Goal: Task Accomplishment & Management: Manage account settings

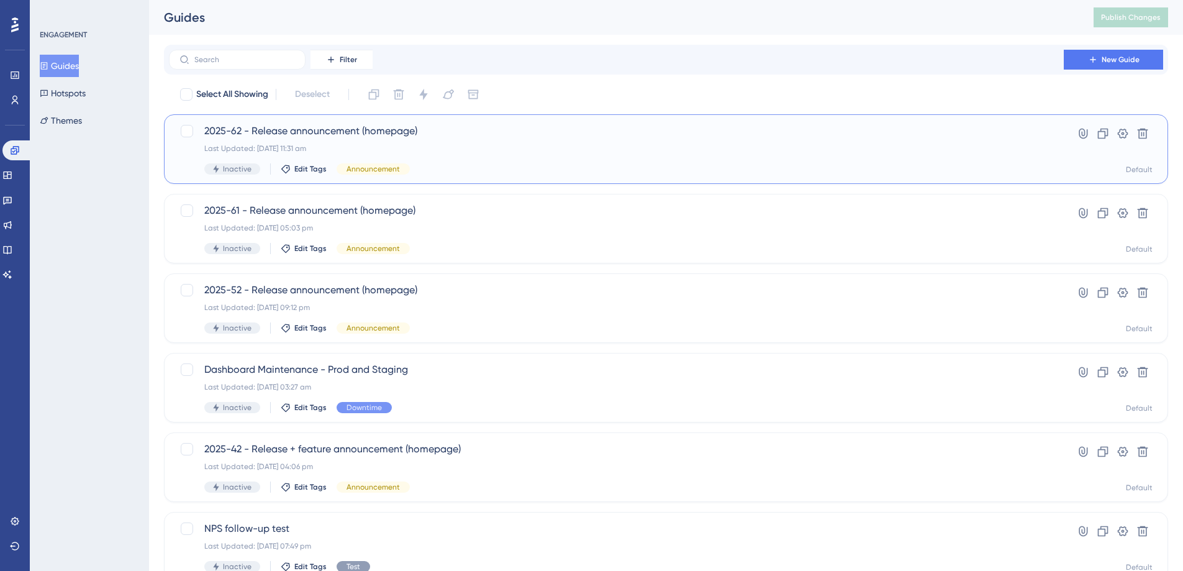
click at [440, 151] on div "Last Updated: 10 Sept 2025 11:31 am" at bounding box center [616, 149] width 824 height 10
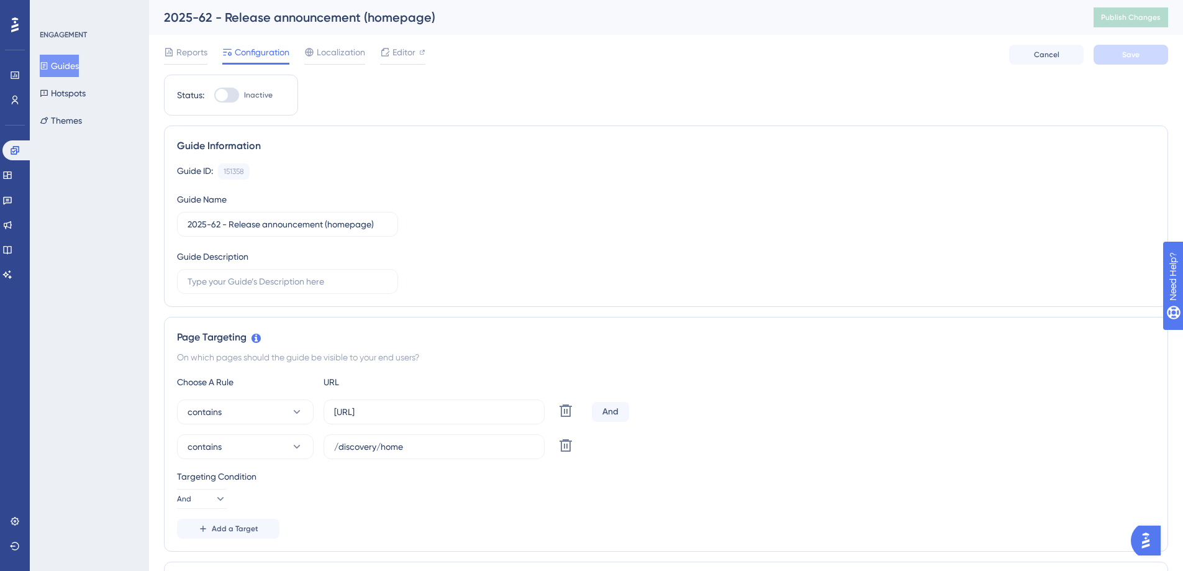
click at [238, 96] on div at bounding box center [226, 95] width 25 height 15
click at [214, 96] on input "Inactive" at bounding box center [214, 95] width 1 height 1
checkbox input "true"
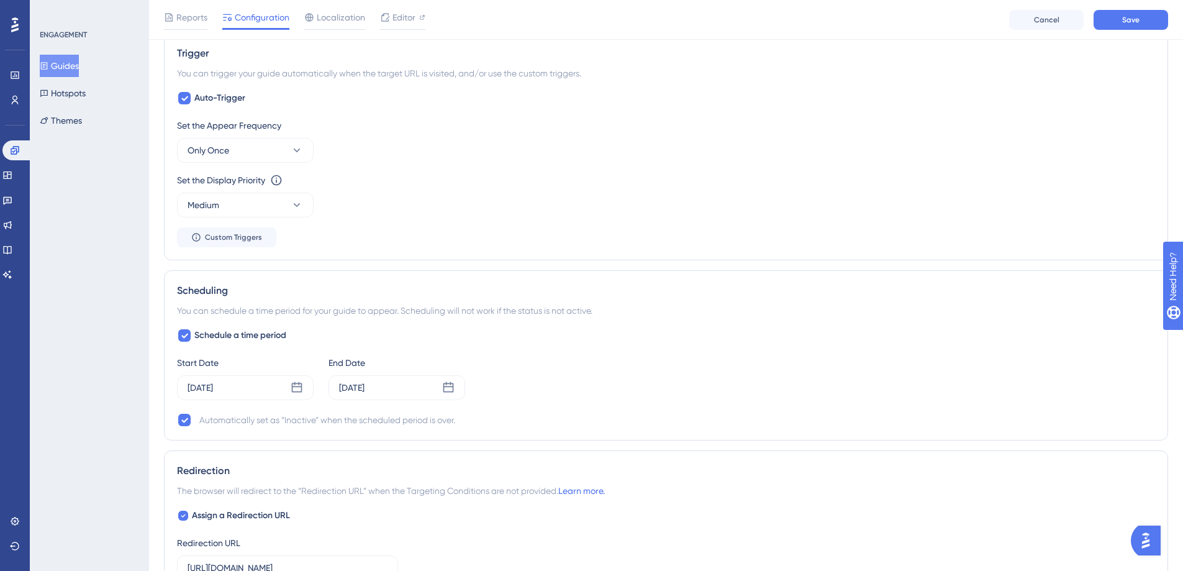
scroll to position [711, 0]
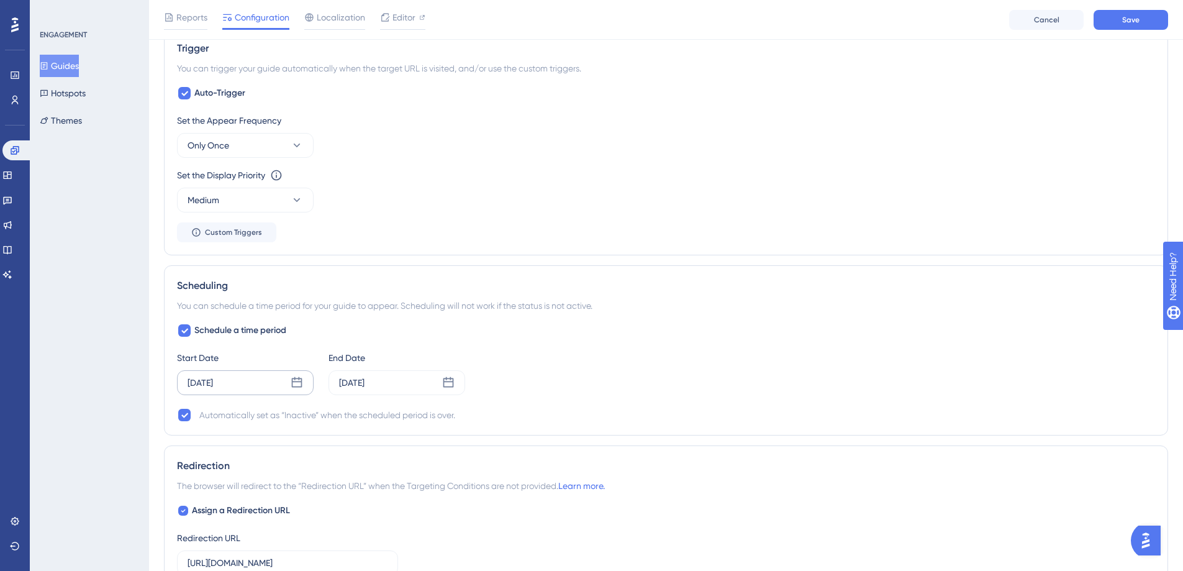
click at [213, 381] on div "Sep 10 2025" at bounding box center [200, 382] width 25 height 15
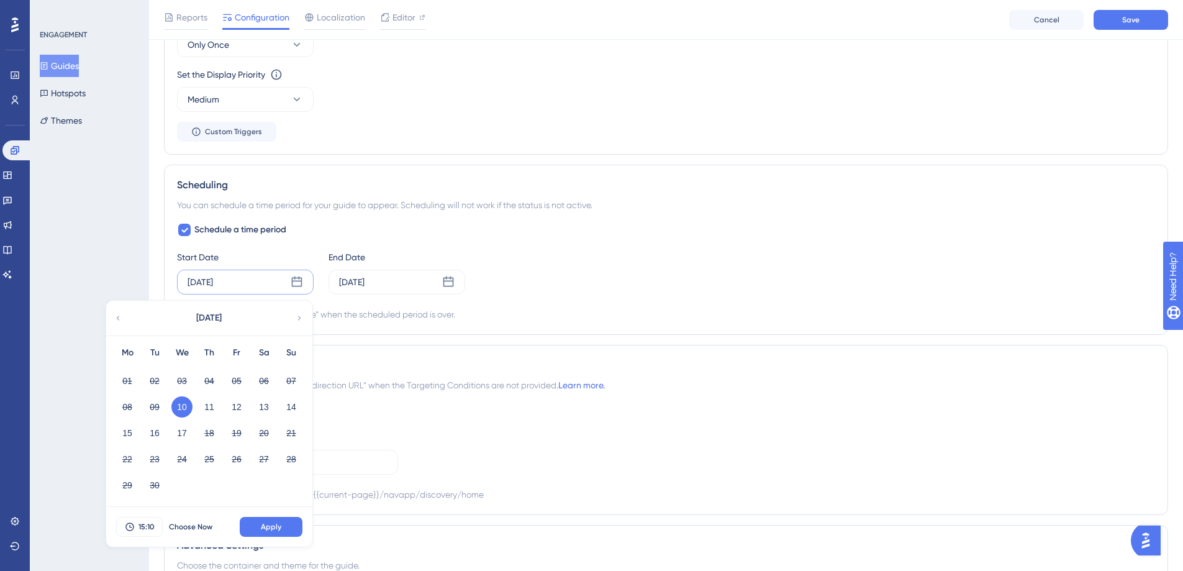
scroll to position [892, 0]
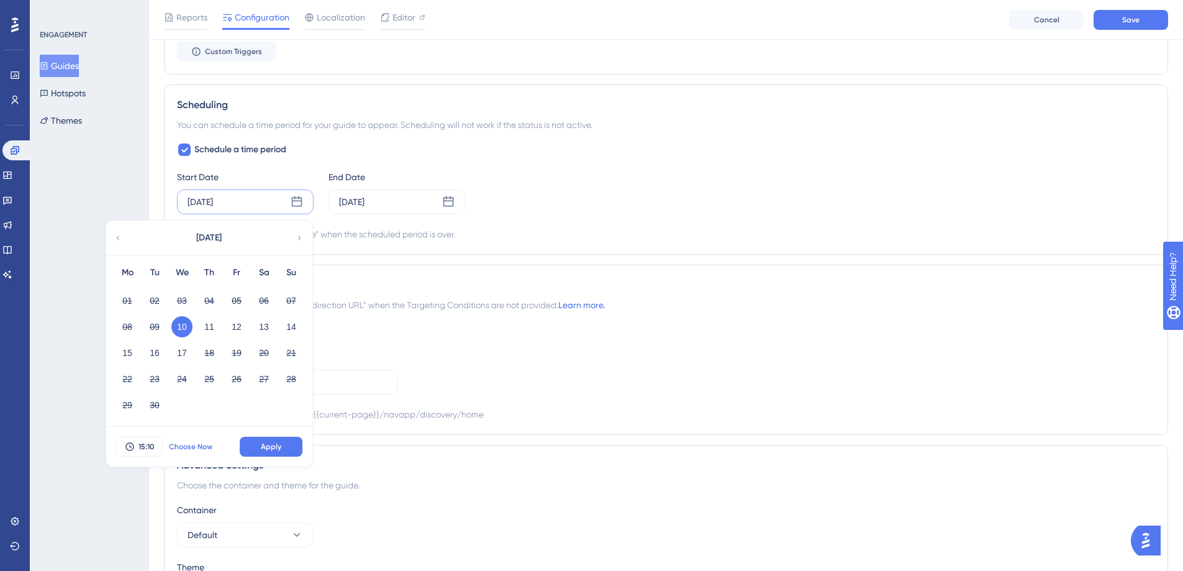
click at [181, 452] on button "Choose Now" at bounding box center [191, 447] width 56 height 20
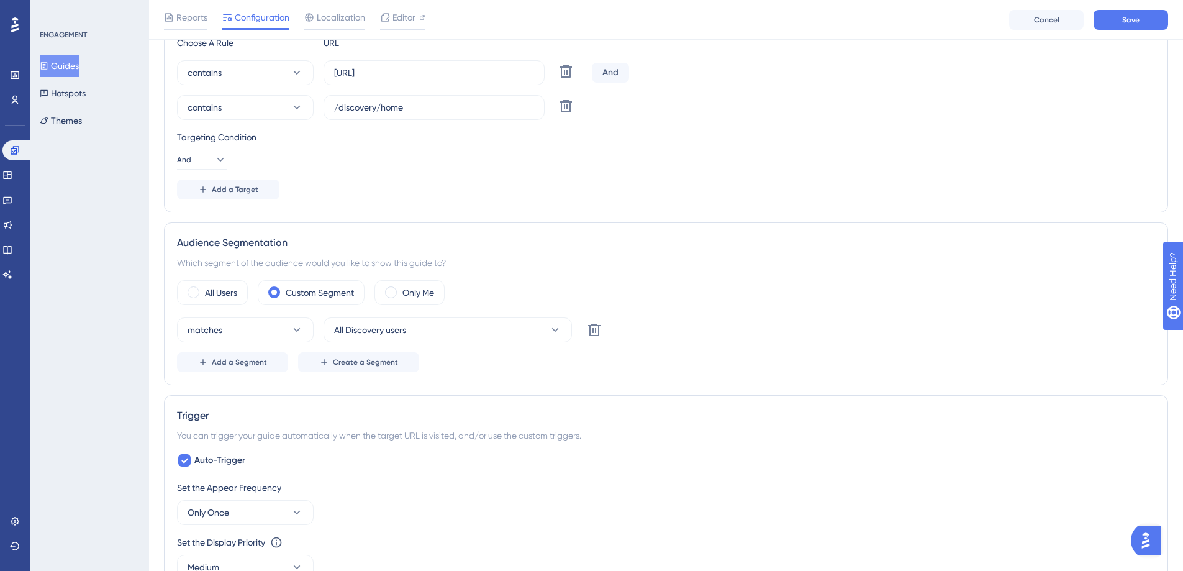
scroll to position [0, 0]
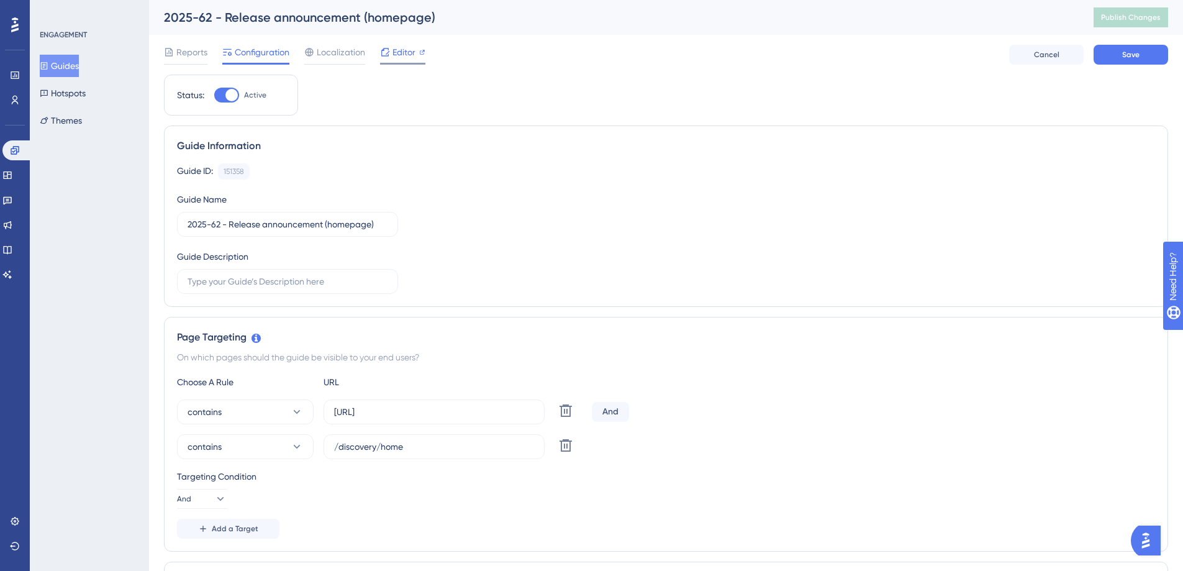
click at [391, 53] on div "Editor" at bounding box center [402, 52] width 45 height 15
click at [1124, 58] on span "Save" at bounding box center [1131, 55] width 17 height 10
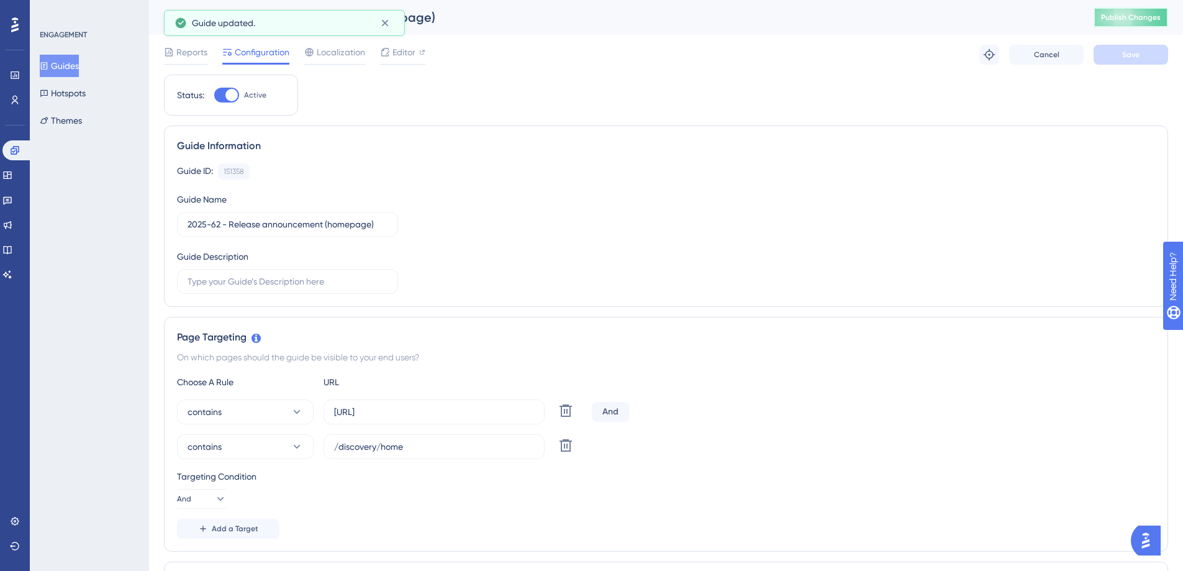
click at [1129, 21] on span "Publish Changes" at bounding box center [1131, 17] width 60 height 10
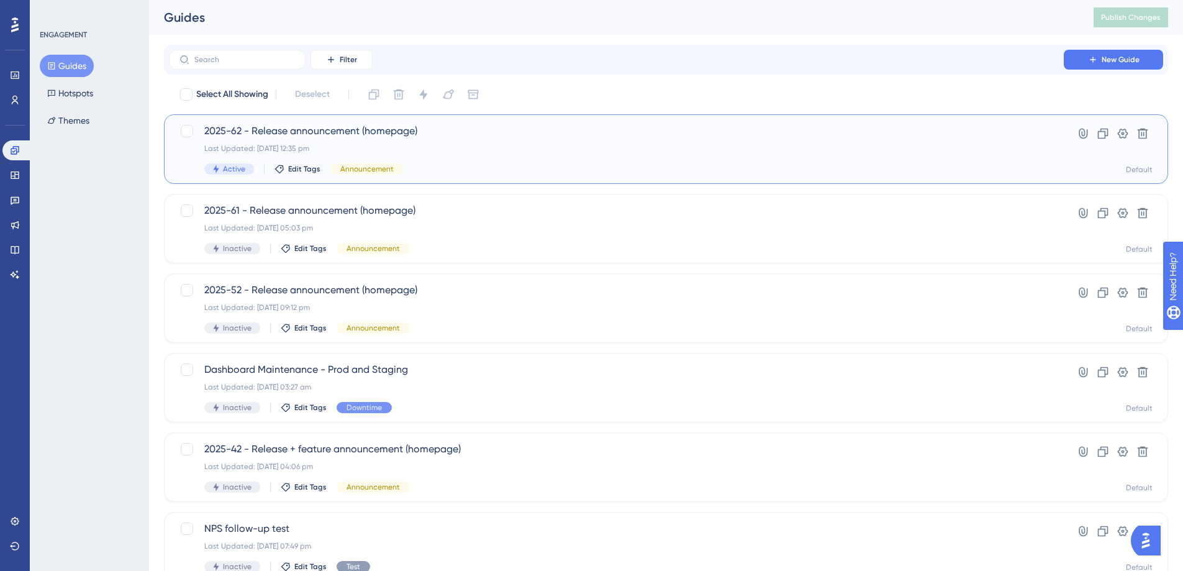
click at [533, 131] on span "2025-62 - Release announcement (homepage)" at bounding box center [616, 131] width 824 height 15
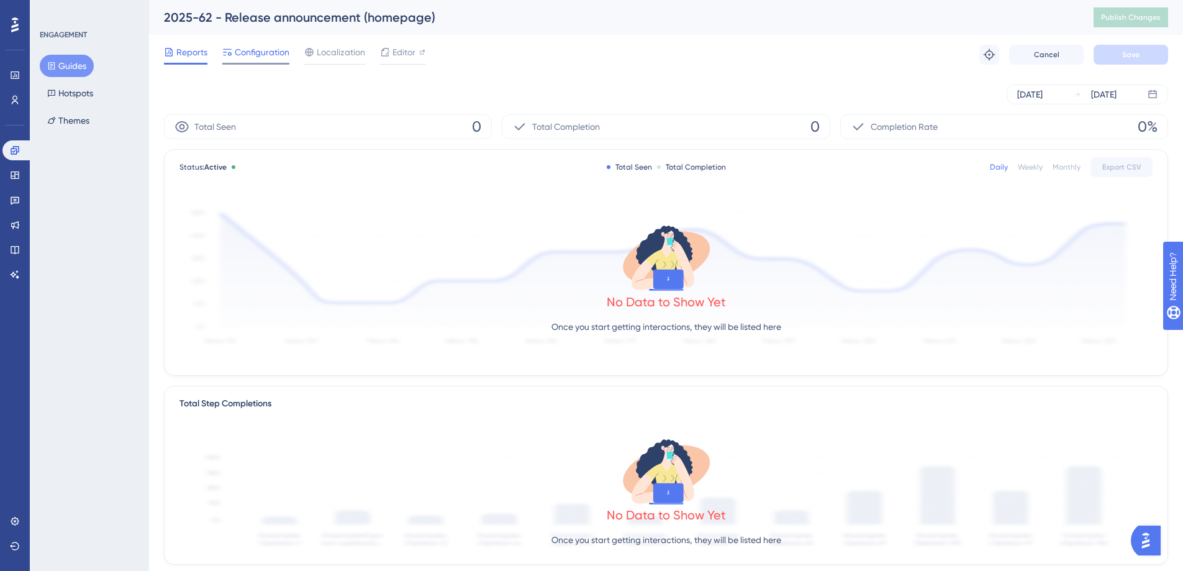
click at [255, 55] on span "Configuration" at bounding box center [262, 52] width 55 height 15
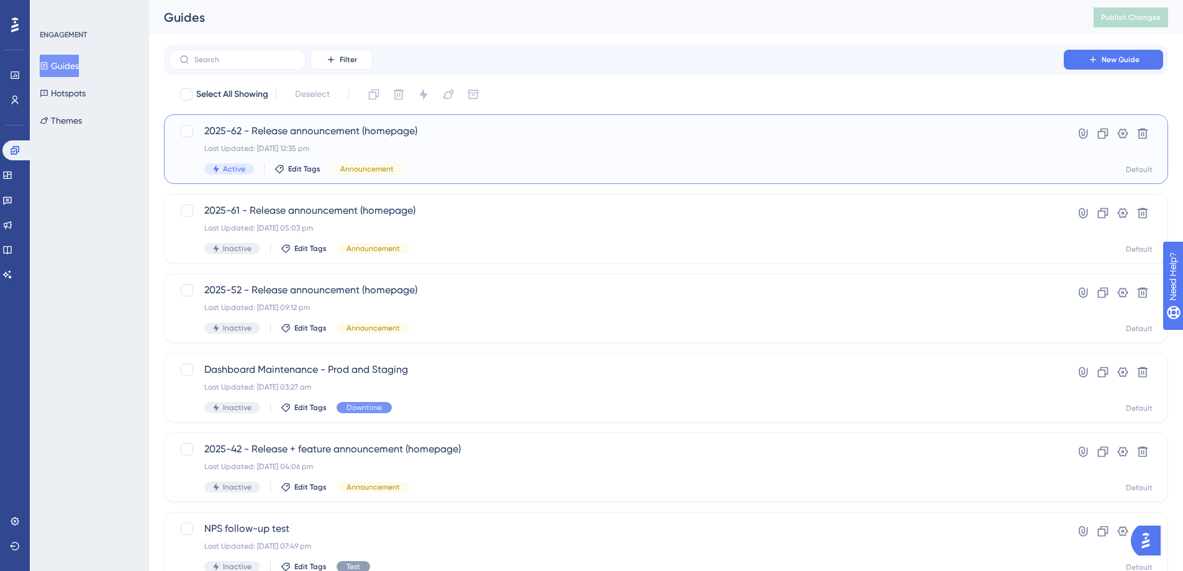
click at [475, 130] on span "2025-62 - Release announcement (homepage)" at bounding box center [616, 131] width 824 height 15
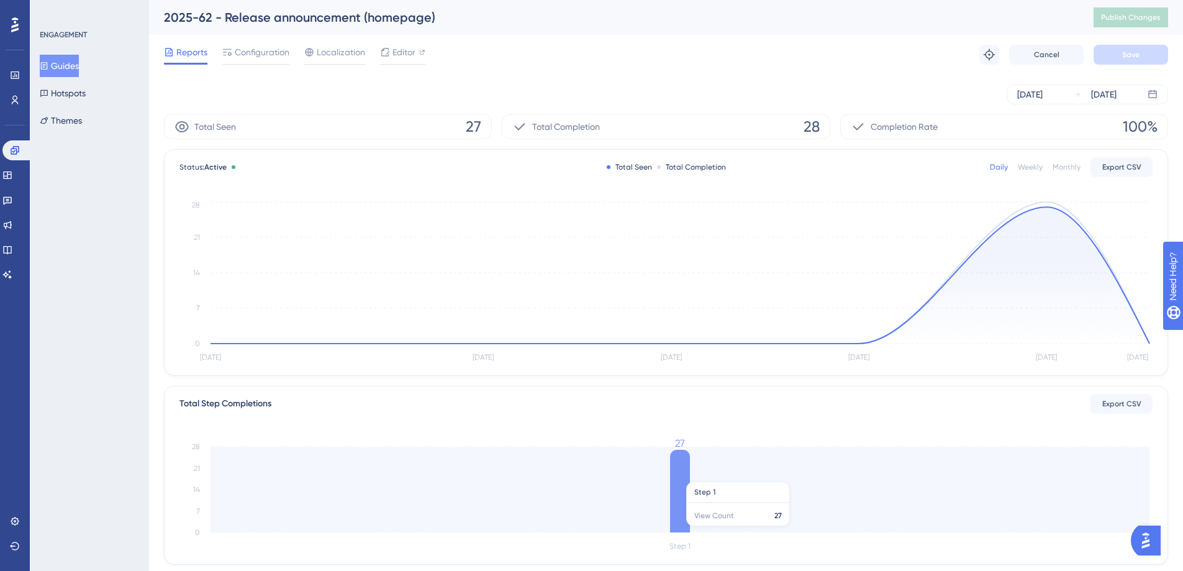
click at [678, 475] on icon at bounding box center [680, 491] width 20 height 83
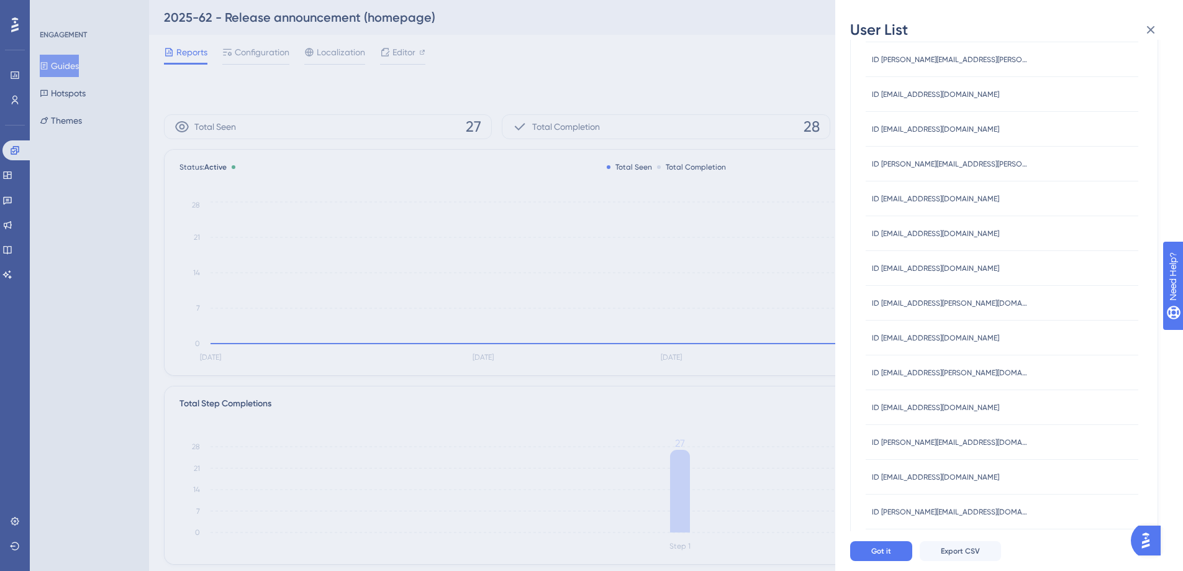
scroll to position [340, 0]
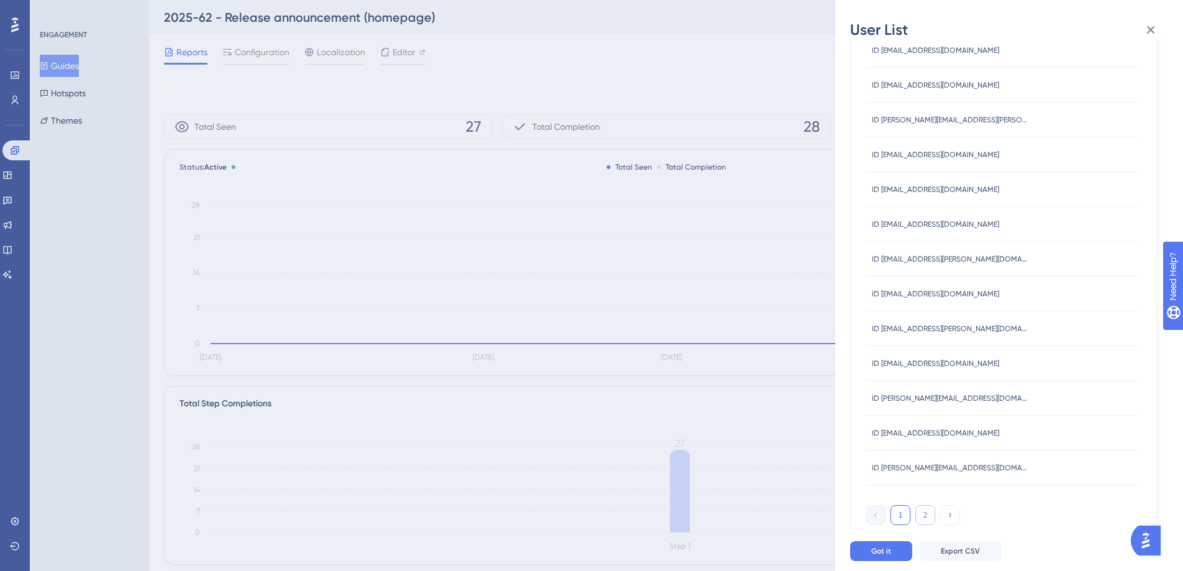
click at [919, 514] on button "2" at bounding box center [926, 515] width 20 height 20
